Goal: Check status: Check status

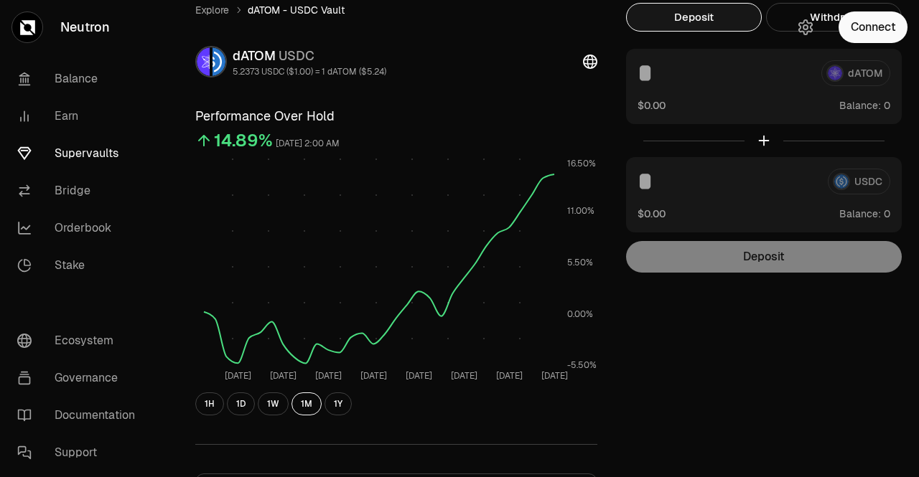
scroll to position [34, 0]
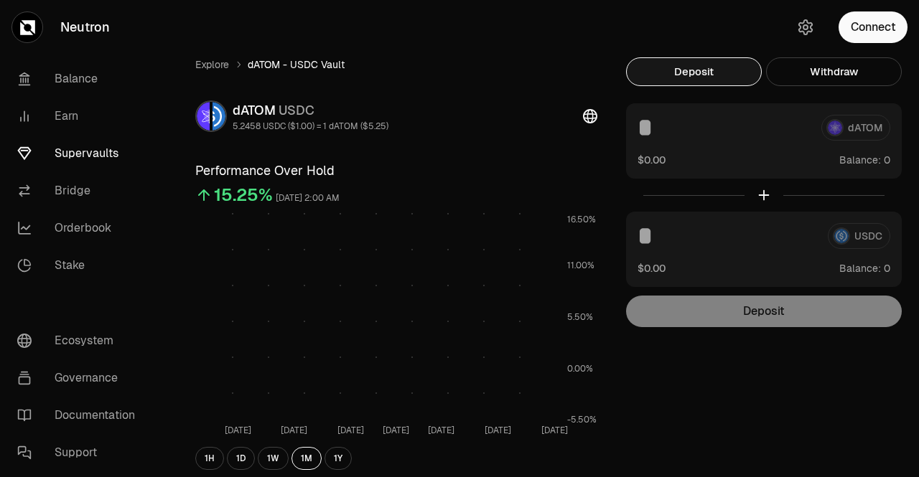
scroll to position [34, 0]
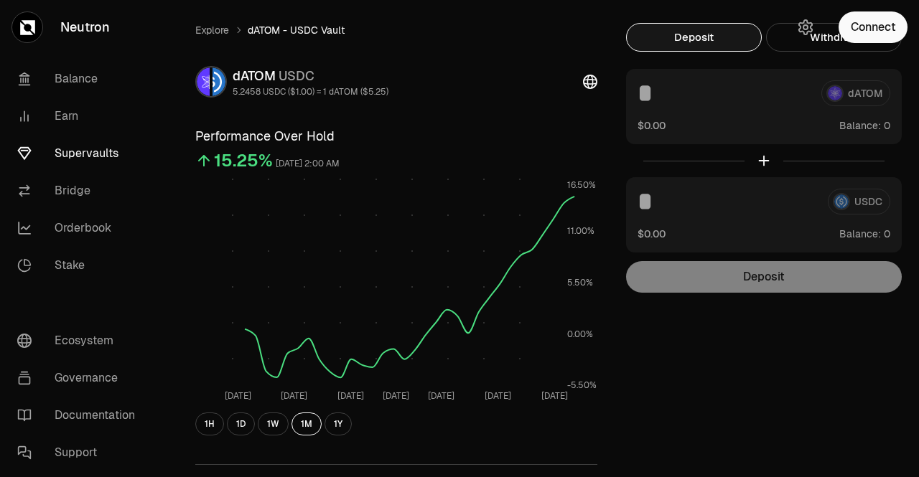
click at [507, 170] on div "15.25% [DATE] 2:00 AM" at bounding box center [396, 163] width 402 height 17
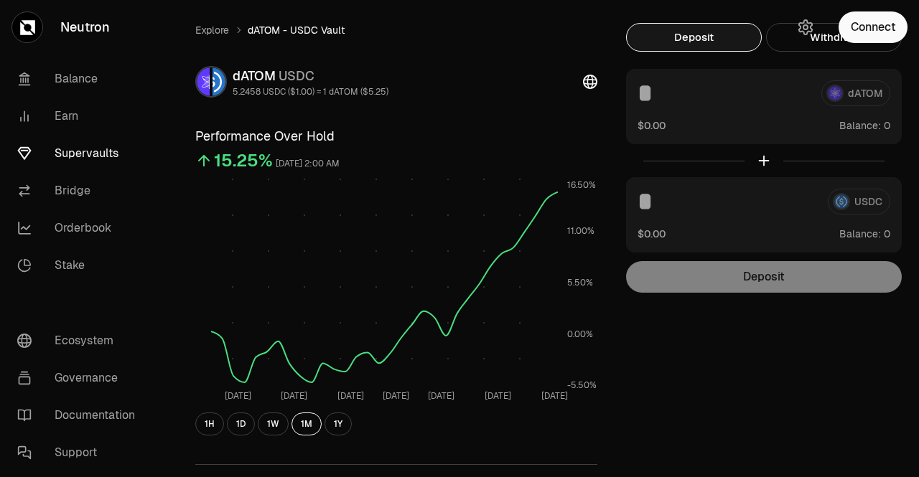
scroll to position [0, 0]
